Goal: Task Accomplishment & Management: Manage account settings

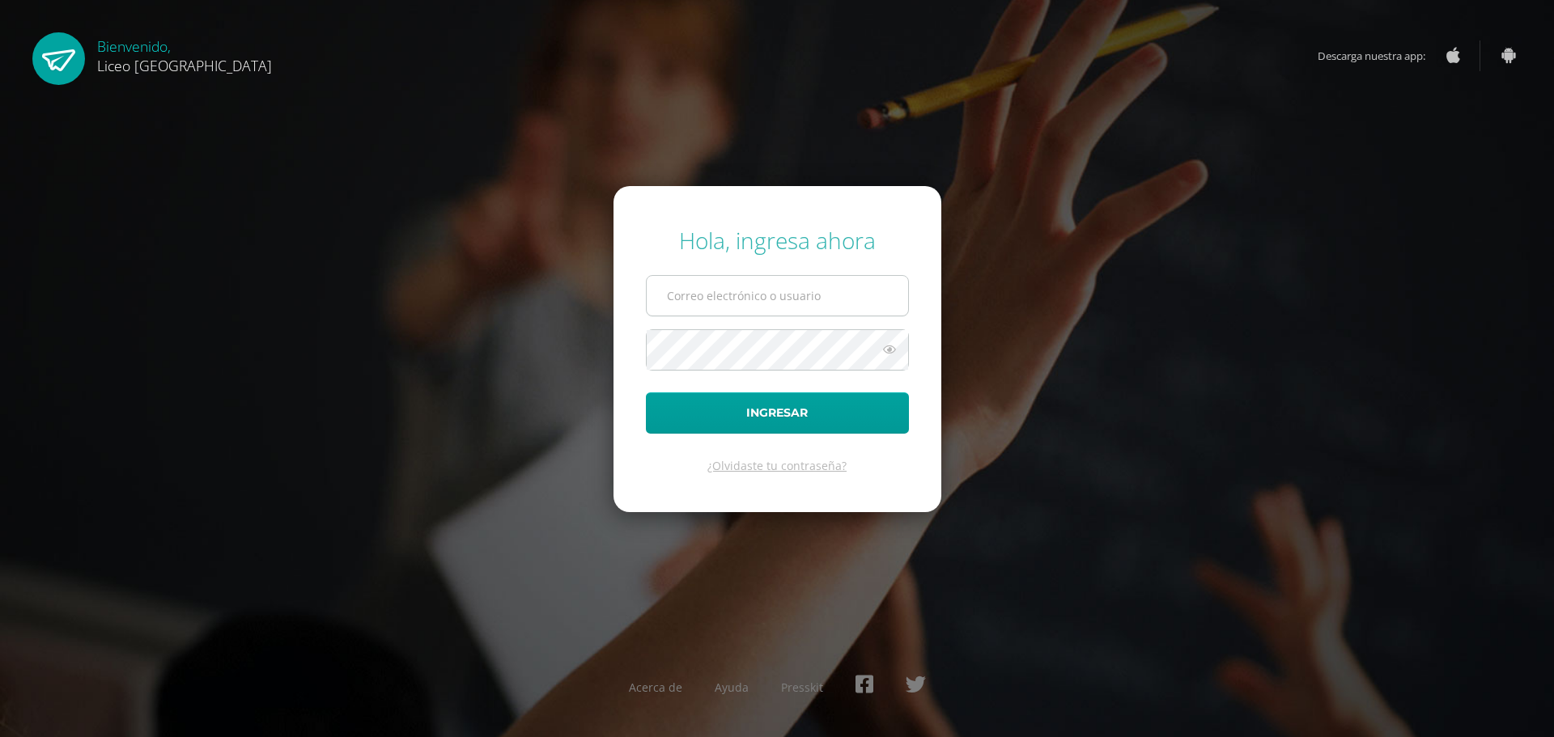
drag, startPoint x: 0, startPoint y: 0, endPoint x: 735, endPoint y: 291, distance: 790.4
click at [735, 291] on input "text" at bounding box center [777, 296] width 261 height 40
type input "20192270"
click at [707, 408] on button "Ingresar" at bounding box center [777, 412] width 263 height 41
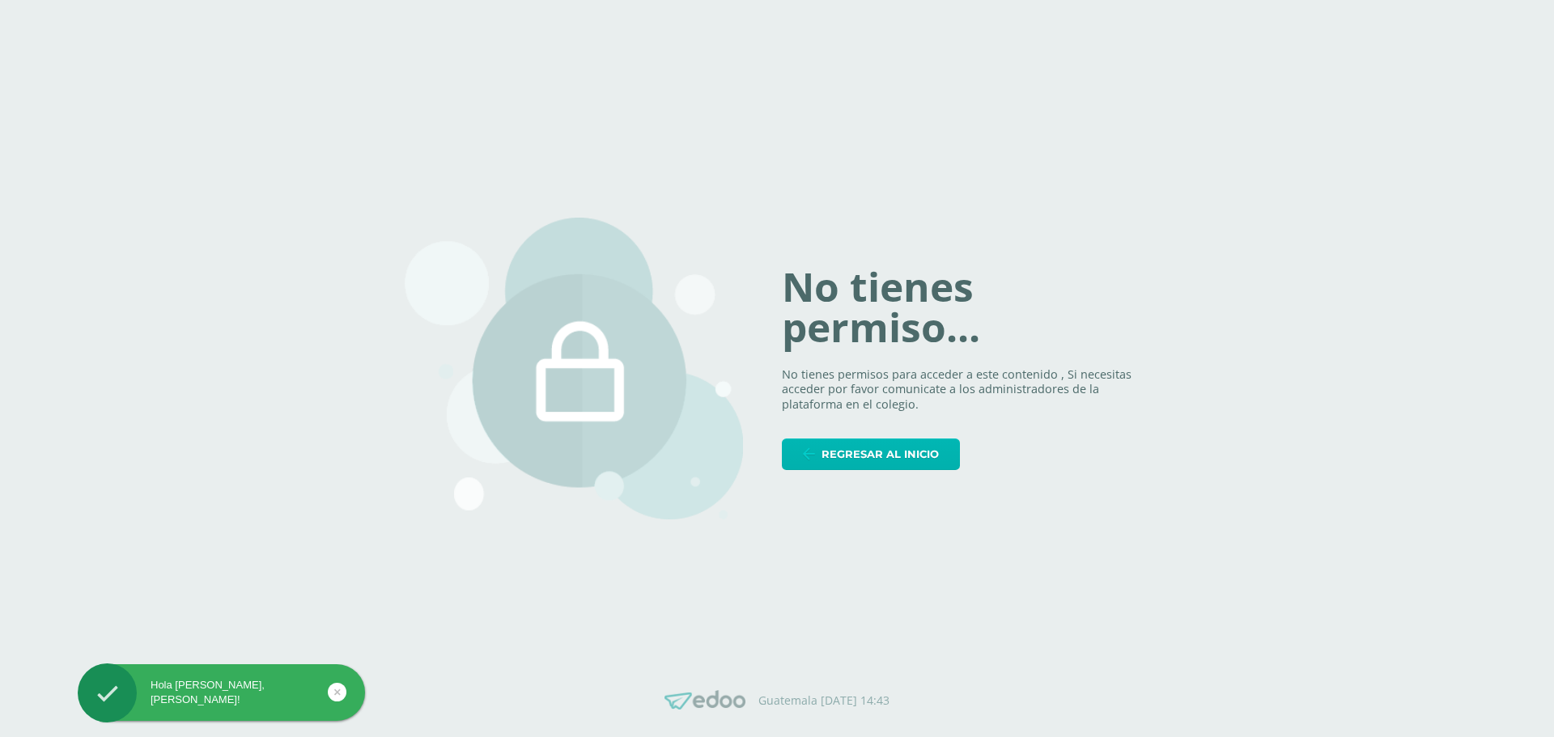
click at [845, 454] on span "Regresar al inicio" at bounding box center [879, 454] width 117 height 30
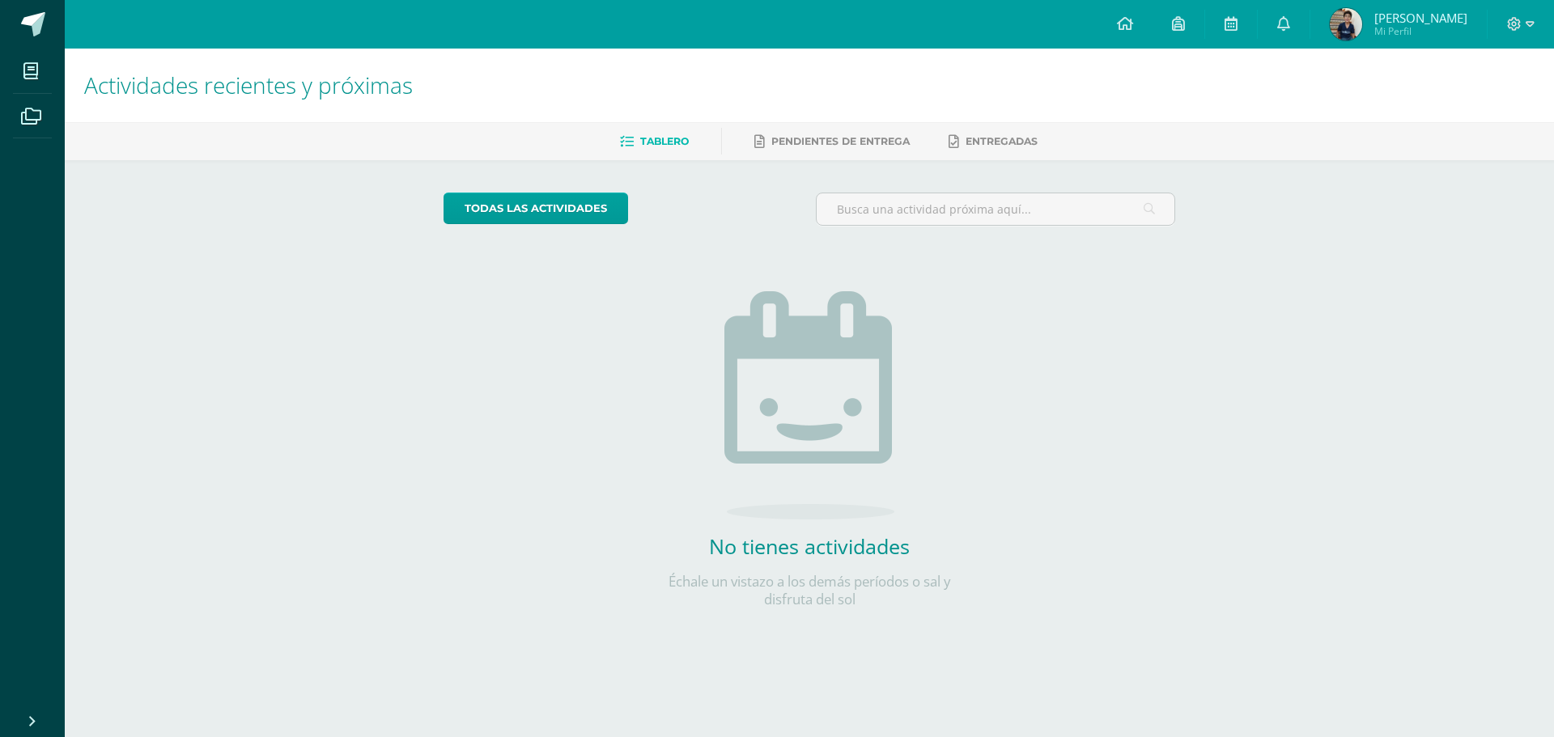
click at [1506, 27] on div at bounding box center [1520, 24] width 66 height 49
click at [1513, 29] on icon at bounding box center [1514, 24] width 15 height 15
click at [1486, 111] on span "Cerrar sesión" at bounding box center [1478, 110] width 73 height 15
